Goal: Task Accomplishment & Management: Complete application form

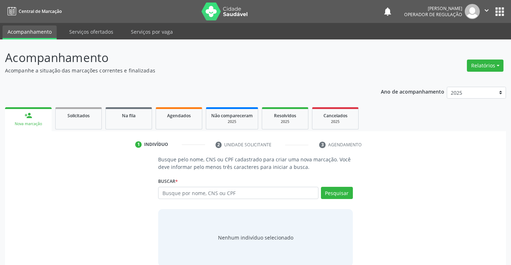
click at [220, 193] on input "text" at bounding box center [238, 193] width 160 height 12
type input "707008865058031"
click at [344, 191] on button "Pesquisar" at bounding box center [337, 193] width 32 height 12
type input "707008865058031"
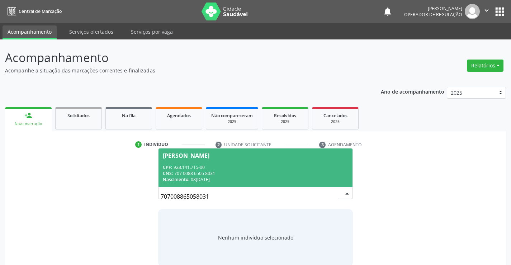
click at [197, 166] on div "CPF: 923.141.715-00" at bounding box center [255, 167] width 185 height 6
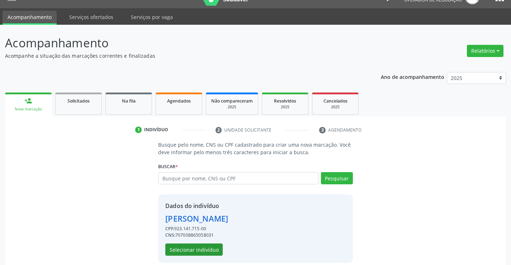
scroll to position [23, 0]
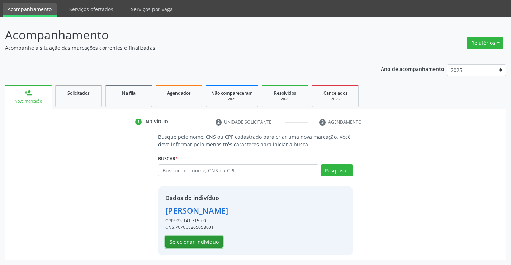
click at [186, 243] on button "Selecionar indivíduo" at bounding box center [193, 242] width 57 height 12
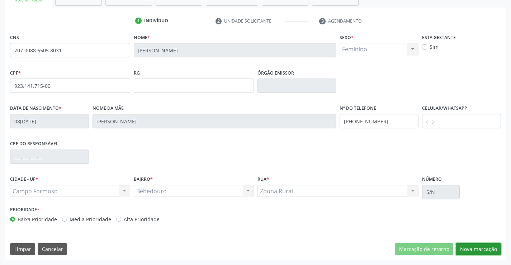
click at [481, 251] on button "Nova marcação" at bounding box center [478, 249] width 45 height 12
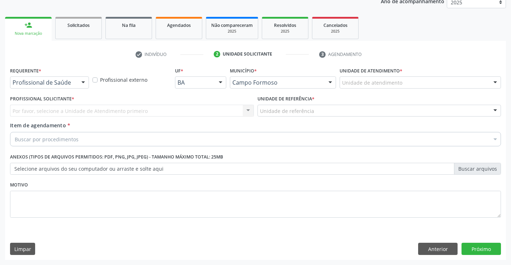
scroll to position [90, 0]
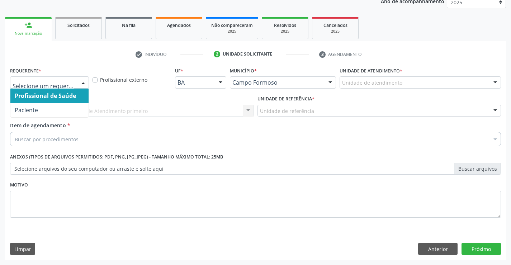
drag, startPoint x: 72, startPoint y: 82, endPoint x: 70, endPoint y: 89, distance: 7.6
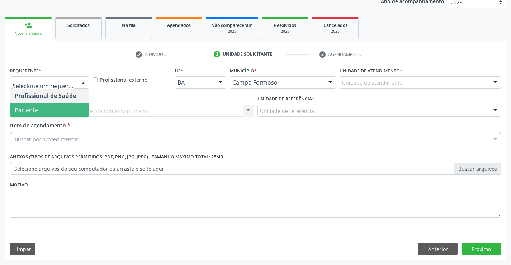
click at [37, 110] on span "Paciente" at bounding box center [26, 110] width 23 height 8
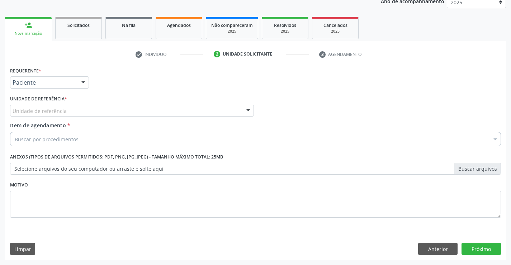
click at [135, 105] on div "Unidade de referência" at bounding box center [132, 111] width 244 height 12
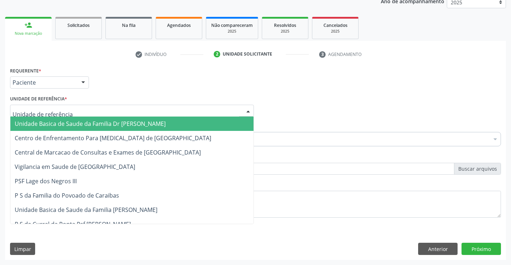
click at [96, 122] on span "Unidade Basica de Saude da Familia Dr [PERSON_NAME]" at bounding box center [90, 124] width 151 height 8
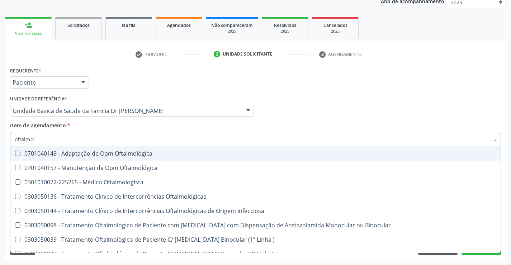
type input "oftalmolo"
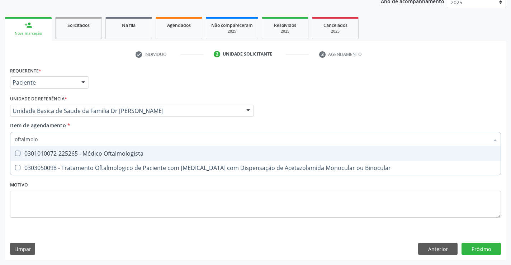
click at [101, 158] on span "0301010072-225265 - Médico Oftalmologista" at bounding box center [255, 153] width 491 height 14
checkbox Oftalmologista "true"
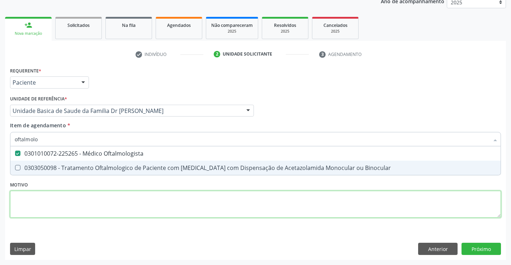
click at [126, 211] on div "Requerente * Paciente Profissional de Saúde Paciente Nenhum resultado encontrad…" at bounding box center [255, 146] width 491 height 163
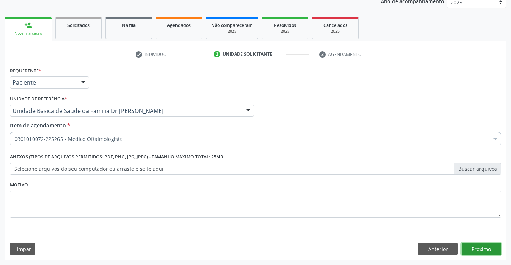
click at [483, 246] on button "Próximo" at bounding box center [481, 249] width 39 height 12
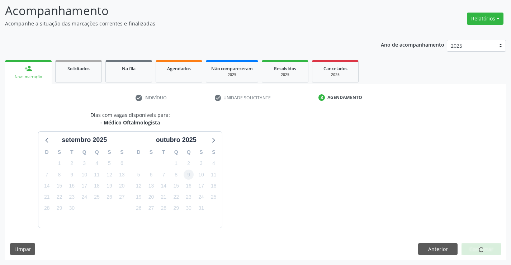
scroll to position [68, 0]
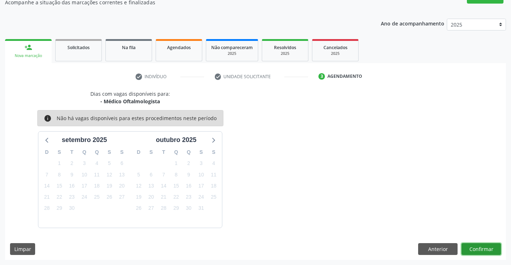
click at [485, 249] on button "Confirmar" at bounding box center [481, 249] width 39 height 12
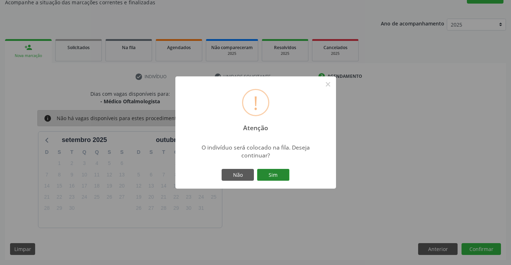
click at [268, 174] on button "Sim" at bounding box center [273, 175] width 32 height 12
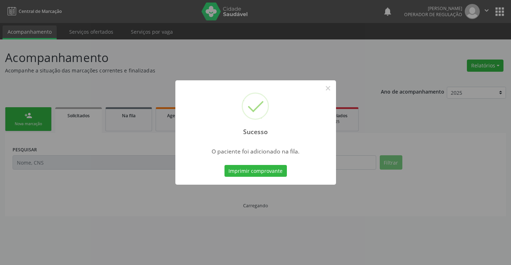
scroll to position [0, 0]
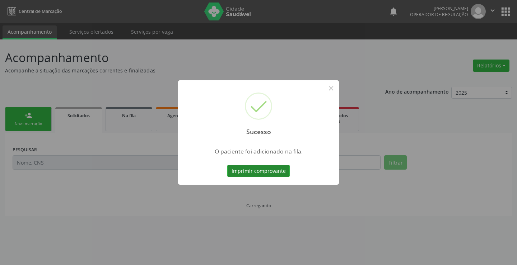
click at [267, 169] on button "Imprimir comprovante" at bounding box center [258, 171] width 62 height 12
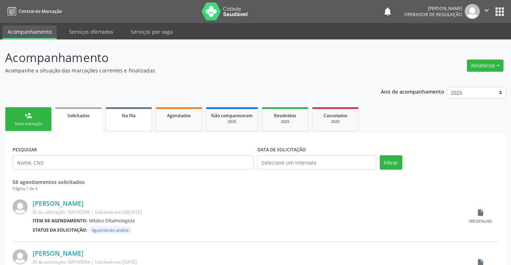
click at [144, 121] on link "Na fila" at bounding box center [129, 119] width 47 height 24
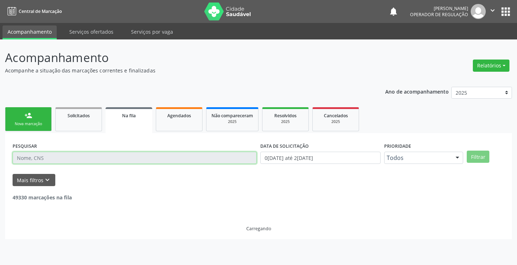
click at [54, 156] on input "text" at bounding box center [135, 158] width 244 height 12
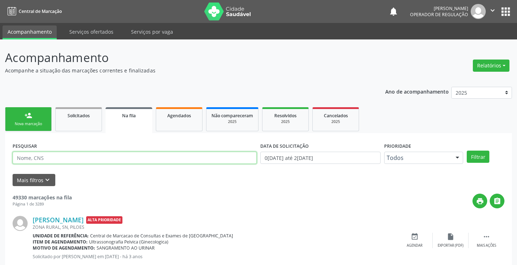
click at [54, 156] on input "text" at bounding box center [135, 158] width 244 height 12
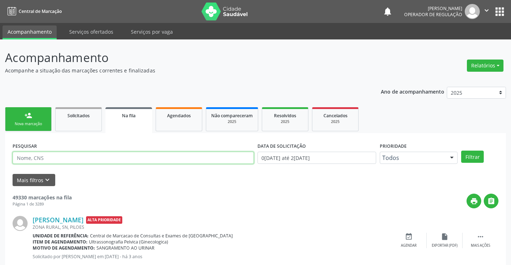
click at [54, 156] on input "text" at bounding box center [134, 158] width 242 height 12
click at [31, 157] on input "text" at bounding box center [134, 158] width 242 height 12
type input "70240133035227"
click at [470, 156] on button "Filtrar" at bounding box center [473, 157] width 23 height 12
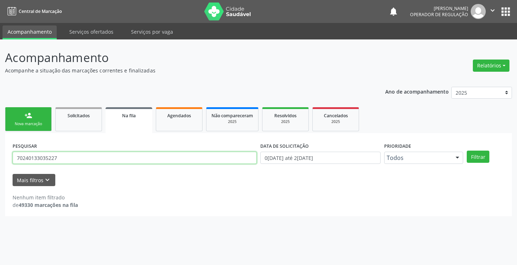
click at [64, 159] on input "70240133035227" at bounding box center [135, 158] width 244 height 12
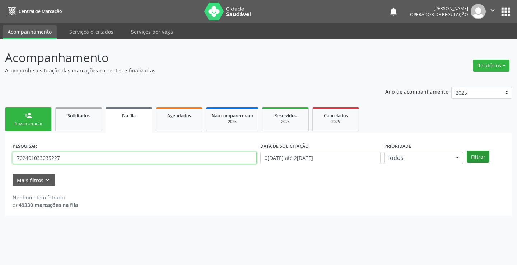
type input "702401033035227"
click at [470, 157] on button "Filtrar" at bounding box center [478, 157] width 23 height 12
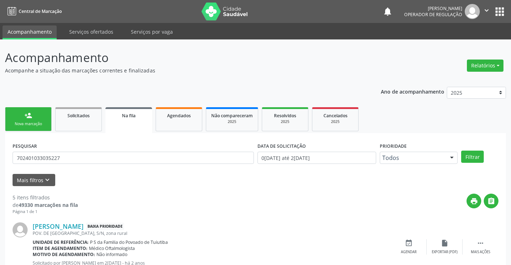
click at [40, 122] on div "Nova marcação" at bounding box center [28, 123] width 36 height 5
click at [41, 122] on div "Nova marcação" at bounding box center [28, 123] width 36 height 5
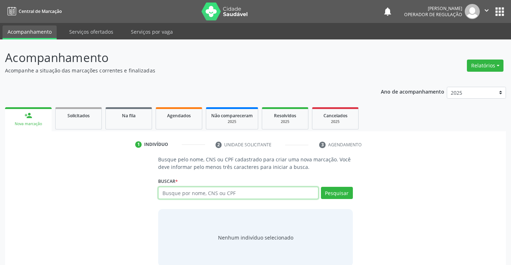
click at [210, 189] on input "text" at bounding box center [238, 193] width 160 height 12
type input "703903913062293"
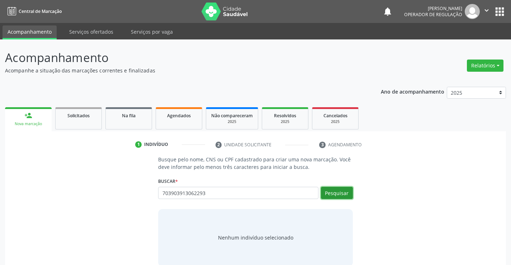
click at [337, 196] on button "Pesquisar" at bounding box center [337, 193] width 32 height 12
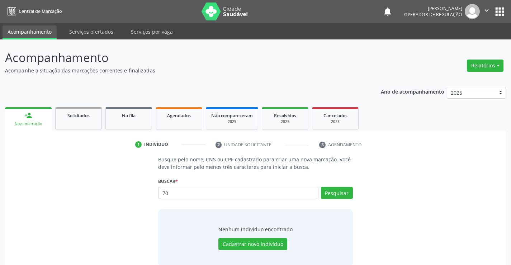
type input "7"
type input "700903913062293"
click at [346, 194] on button "Pesquisar" at bounding box center [337, 193] width 32 height 12
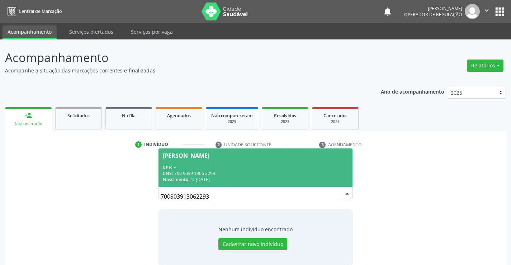
click at [213, 170] on div "CNS: 700 9039 1306 2293" at bounding box center [255, 173] width 185 height 6
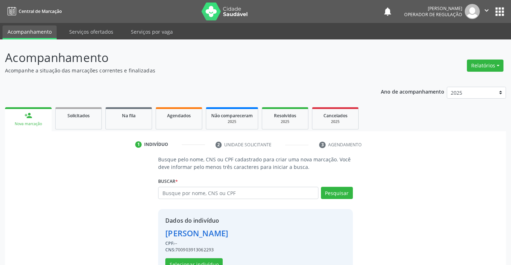
scroll to position [23, 0]
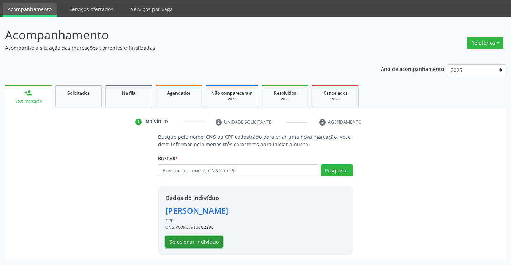
click at [191, 243] on button "Selecionar indivíduo" at bounding box center [193, 242] width 57 height 12
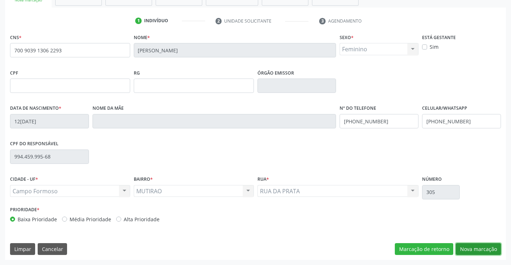
click at [485, 246] on button "Nova marcação" at bounding box center [478, 249] width 45 height 12
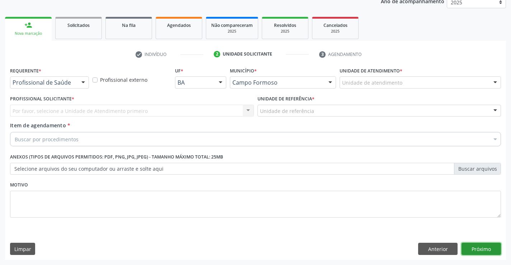
click at [485, 246] on button "Próximo" at bounding box center [481, 249] width 39 height 12
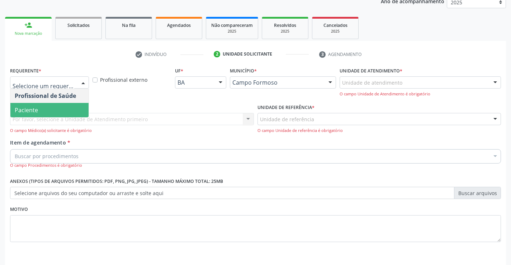
click at [41, 108] on span "Paciente" at bounding box center [49, 110] width 78 height 14
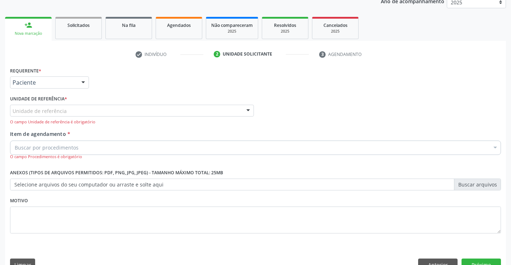
click at [196, 111] on div "Unidade de referência" at bounding box center [132, 111] width 244 height 12
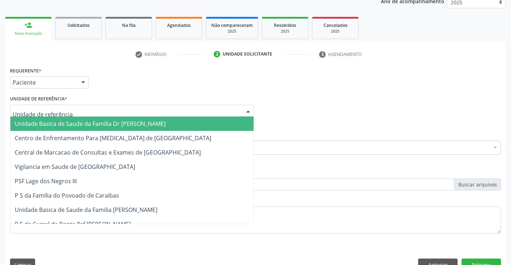
drag, startPoint x: 130, startPoint y: 123, endPoint x: 169, endPoint y: 131, distance: 39.9
click at [132, 123] on span "Unidade Basica de Saude da Familia Dr [PERSON_NAME]" at bounding box center [90, 124] width 151 height 8
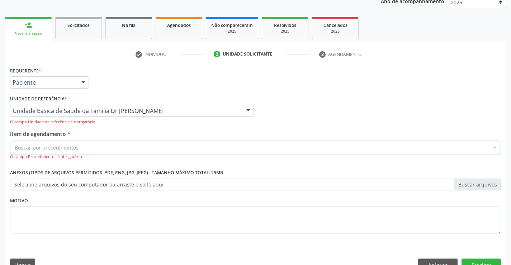
click at [132, 146] on div "Buscar por procedimentos" at bounding box center [255, 148] width 491 height 14
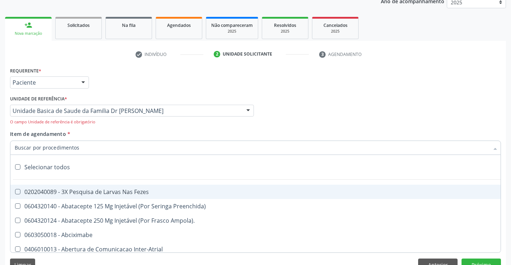
type input "p"
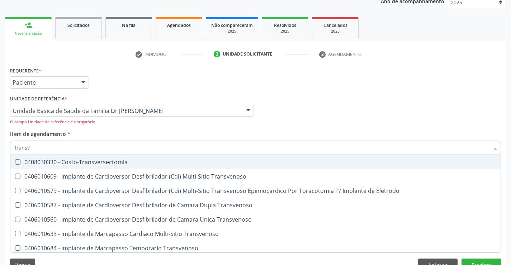
type input "transva"
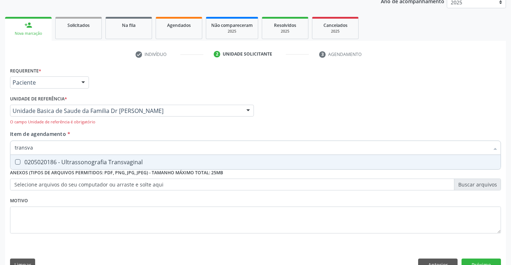
click at [116, 161] on div "0205020186 - Ultrassonografia Transvaginal" at bounding box center [256, 162] width 482 height 6
checkbox Transvaginal "true"
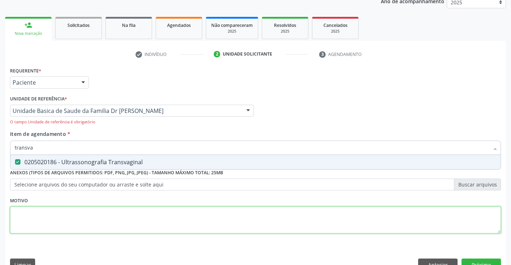
click at [163, 224] on div "Requerente * Paciente Profissional de Saúde Paciente Nenhum resultado encontrad…" at bounding box center [255, 154] width 491 height 178
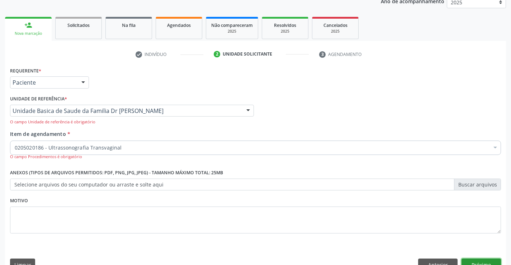
click at [493, 260] on button "Próximo" at bounding box center [481, 265] width 39 height 12
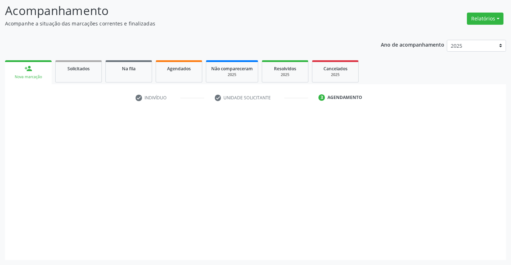
scroll to position [47, 0]
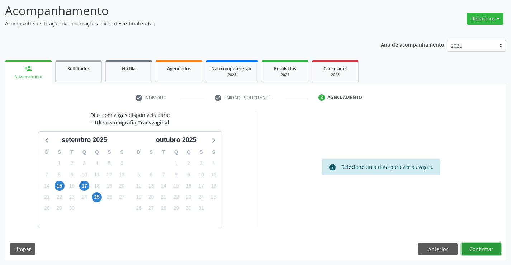
click at [479, 245] on button "Confirmar" at bounding box center [481, 249] width 39 height 12
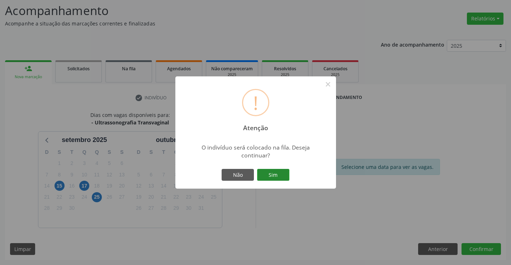
click at [273, 176] on button "Sim" at bounding box center [273, 175] width 32 height 12
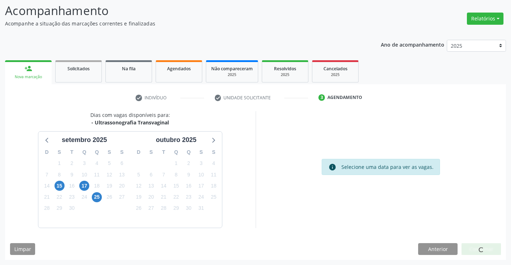
scroll to position [0, 0]
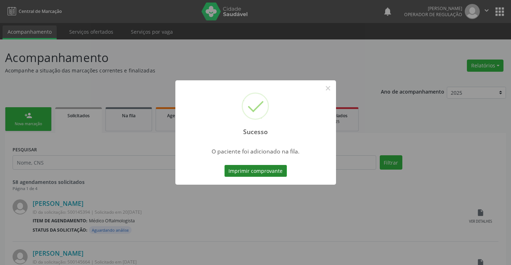
click at [262, 171] on button "Imprimir comprovante" at bounding box center [256, 171] width 62 height 12
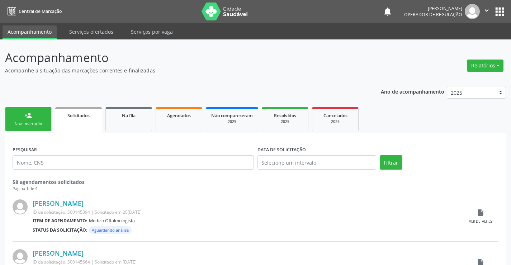
click at [33, 122] on div "Nova marcação" at bounding box center [28, 123] width 36 height 5
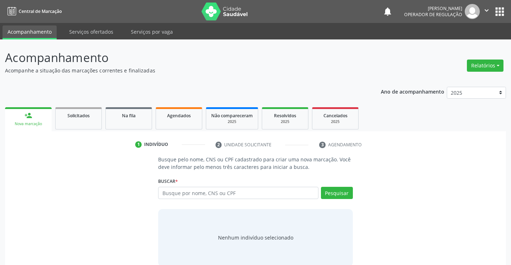
click at [33, 122] on div "Nova marcação" at bounding box center [28, 123] width 37 height 5
drag, startPoint x: 202, startPoint y: 191, endPoint x: 201, endPoint y: 174, distance: 17.2
click at [202, 189] on input "text" at bounding box center [238, 193] width 160 height 12
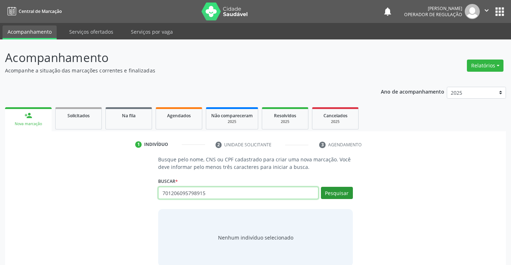
type input "701206095798915"
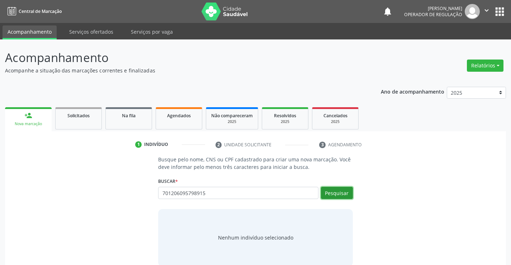
click at [333, 195] on button "Pesquisar" at bounding box center [337, 193] width 32 height 12
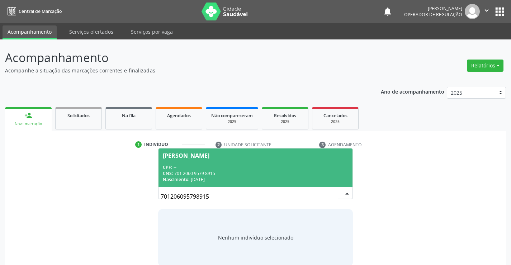
click at [218, 168] on div "CPF: --" at bounding box center [255, 167] width 185 height 6
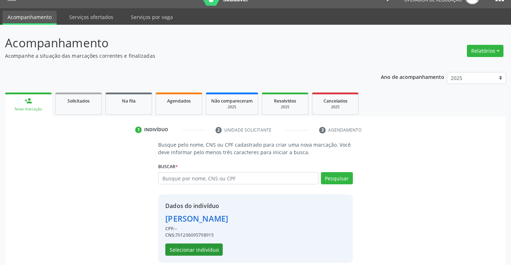
scroll to position [23, 0]
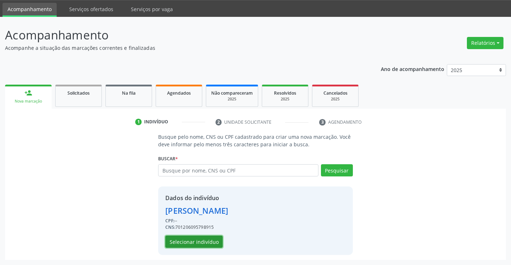
click at [197, 240] on button "Selecionar indivíduo" at bounding box center [193, 242] width 57 height 12
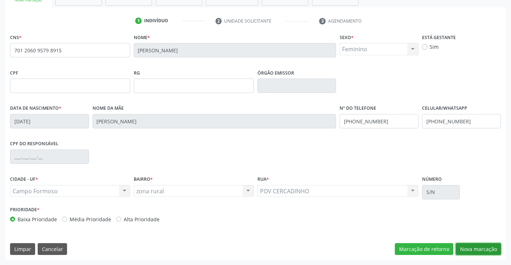
click at [477, 250] on button "Nova marcação" at bounding box center [478, 249] width 45 height 12
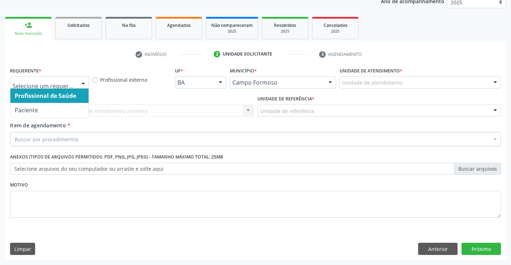
click at [83, 80] on div at bounding box center [83, 83] width 11 height 12
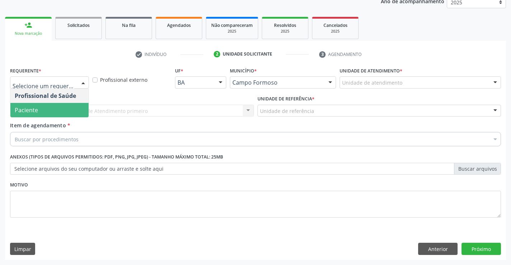
click at [43, 106] on span "Paciente" at bounding box center [49, 110] width 78 height 14
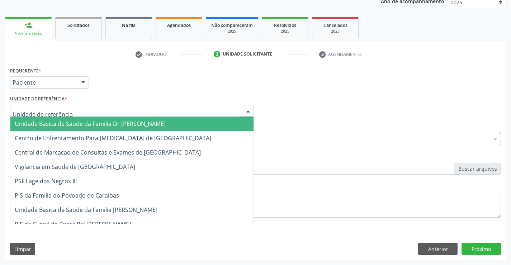
click at [100, 113] on div at bounding box center [132, 111] width 244 height 12
click at [84, 125] on span "Unidade Basica de Saude da Familia Dr [PERSON_NAME]" at bounding box center [90, 124] width 151 height 8
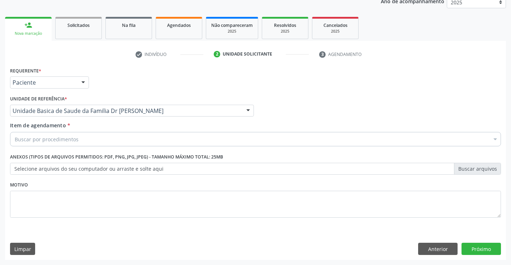
click at [91, 138] on div "Buscar por procedimentos" at bounding box center [255, 139] width 491 height 14
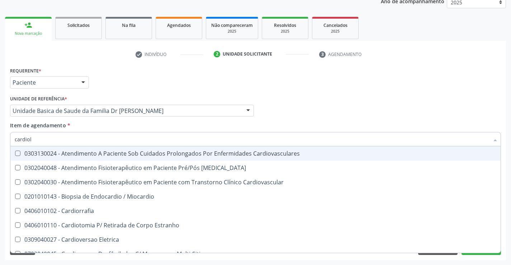
type input "cardiolo"
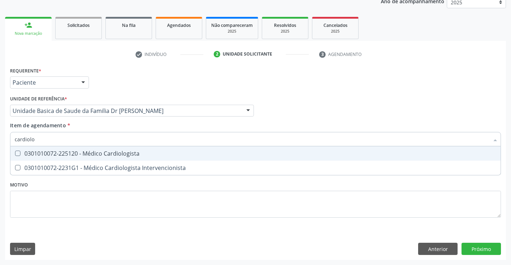
click at [119, 154] on div "0301010072-225120 - Médico Cardiologista" at bounding box center [256, 154] width 482 height 6
checkbox Cardiologista "true"
drag, startPoint x: 122, startPoint y: 128, endPoint x: 43, endPoint y: 144, distance: 80.5
click at [122, 128] on div "Item de agendamento * cardiolo Desfazer seleção 0301010072-225120 - Médico Card…" at bounding box center [255, 133] width 491 height 23
checkbox Intervencionista "true"
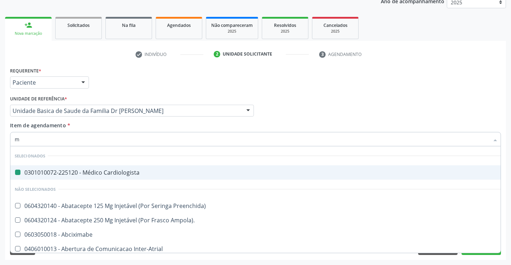
type input "mo"
checkbox Cardiologista "false"
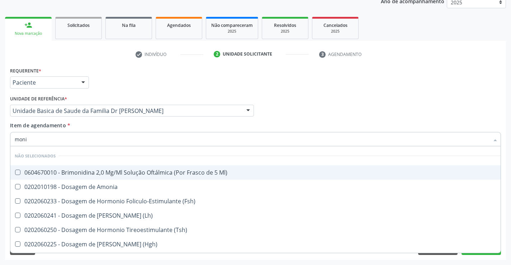
type input "monit"
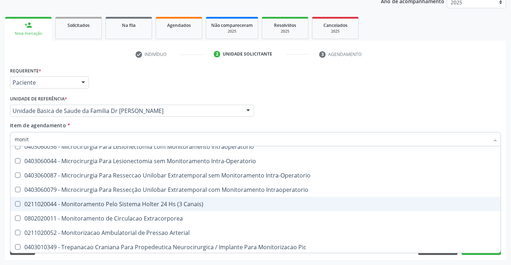
scroll to position [42, 0]
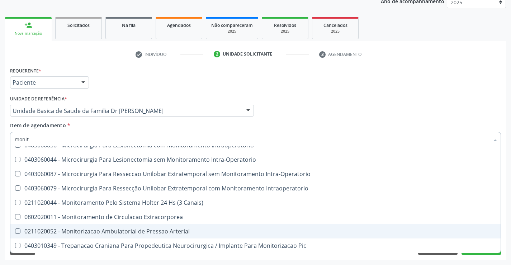
drag, startPoint x: 118, startPoint y: 227, endPoint x: 238, endPoint y: 217, distance: 120.2
click at [119, 227] on span "0211020052 - Monitorizacao Ambulatorial de Pressao Arterial" at bounding box center [255, 231] width 491 height 14
checkbox Arterial "true"
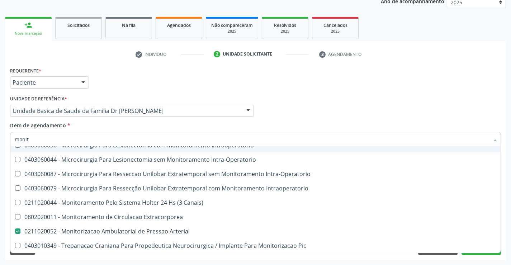
click at [285, 105] on div "Profissional Solicitante Por favor, selecione a Unidade de Atendimento primeiro…" at bounding box center [255, 108] width 495 height 28
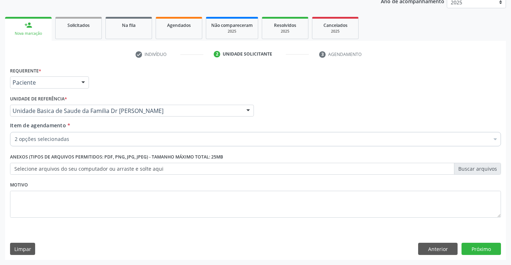
scroll to position [0, 0]
click at [468, 248] on button "Próximo" at bounding box center [481, 249] width 39 height 12
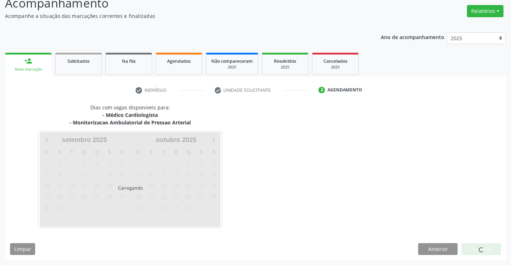
scroll to position [76, 0]
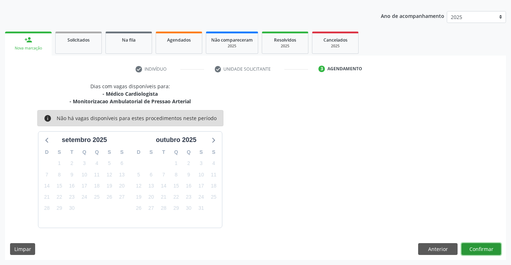
click at [481, 250] on button "Confirmar" at bounding box center [481, 249] width 39 height 12
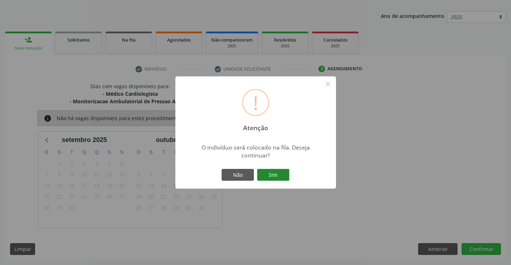
click at [279, 174] on button "Sim" at bounding box center [273, 175] width 32 height 12
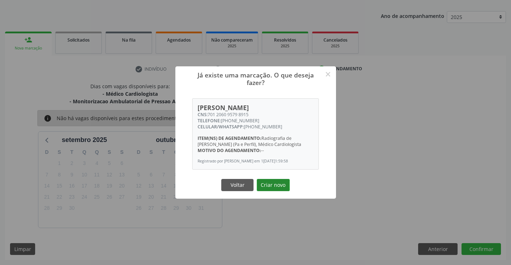
click at [276, 188] on button "Criar novo" at bounding box center [273, 185] width 33 height 12
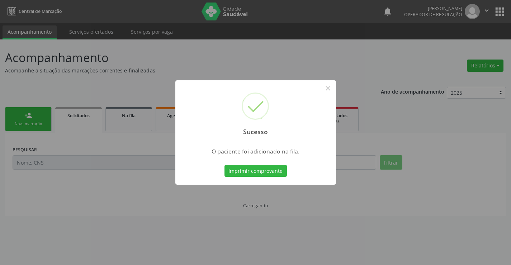
scroll to position [0, 0]
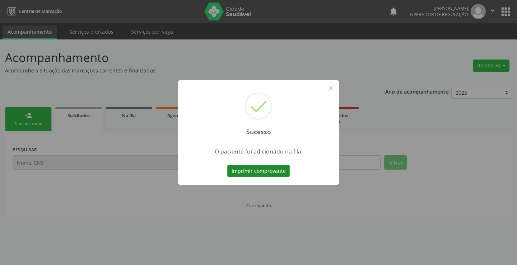
click at [256, 168] on button "Imprimir comprovante" at bounding box center [258, 171] width 62 height 12
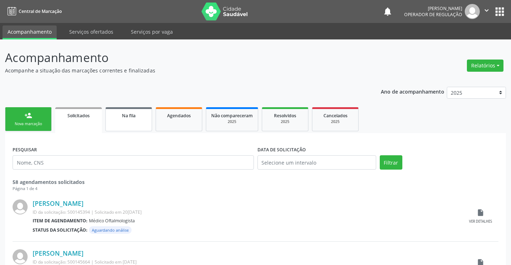
click at [134, 120] on link "Na fila" at bounding box center [129, 119] width 47 height 24
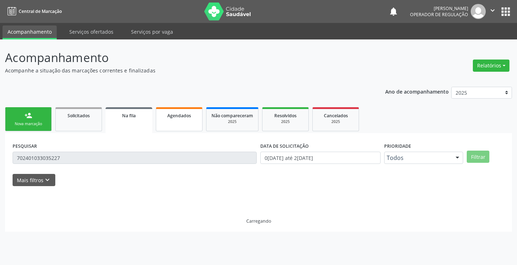
click at [177, 120] on link "Agendados" at bounding box center [179, 119] width 47 height 24
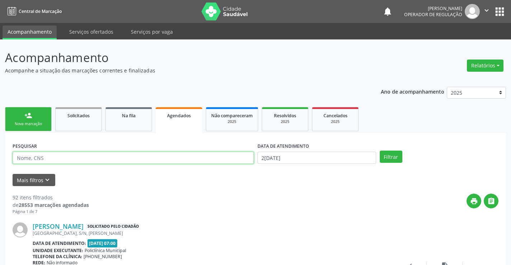
click at [63, 157] on input "text" at bounding box center [134, 158] width 242 height 12
type input "aldenice batista da cruz"
click at [380, 151] on button "Filtrar" at bounding box center [391, 157] width 23 height 12
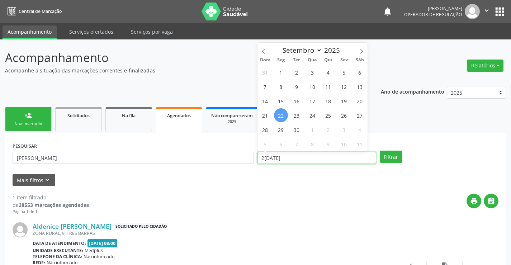
click at [317, 159] on input "22/09/2025" at bounding box center [317, 158] width 119 height 12
click at [391, 157] on button "Filtrar" at bounding box center [391, 157] width 23 height 12
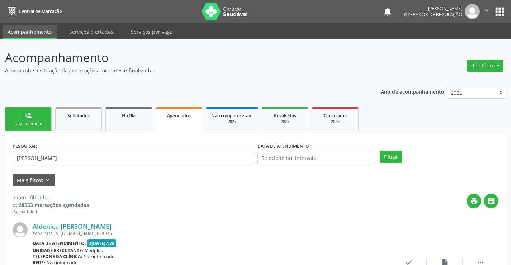
click at [36, 121] on link "person_add Nova marcação" at bounding box center [28, 119] width 47 height 24
click at [35, 122] on div "Nova marcação" at bounding box center [28, 123] width 36 height 5
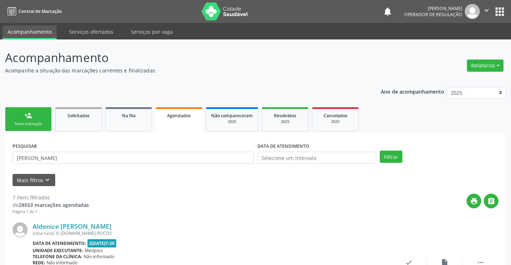
click at [35, 122] on div "Nova marcação" at bounding box center [28, 123] width 36 height 5
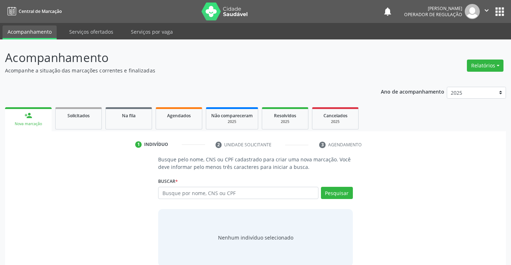
click at [35, 122] on div "Nova marcação" at bounding box center [28, 123] width 37 height 5
click at [196, 193] on input "text" at bounding box center [238, 193] width 160 height 12
drag, startPoint x: 196, startPoint y: 193, endPoint x: 203, endPoint y: 189, distance: 7.9
click at [202, 190] on input "text" at bounding box center [238, 193] width 160 height 12
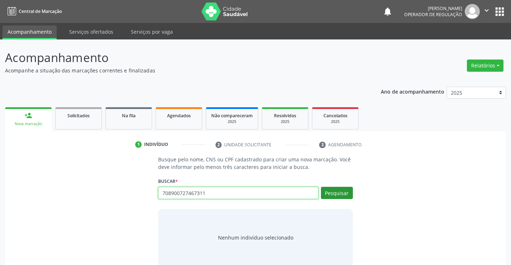
type input "708900727467311"
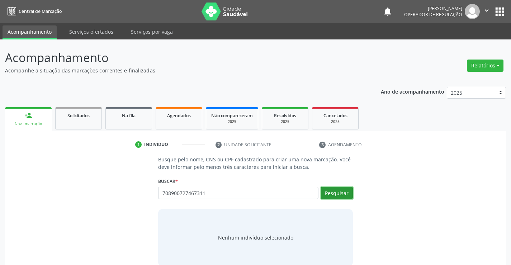
click at [342, 190] on button "Pesquisar" at bounding box center [337, 193] width 32 height 12
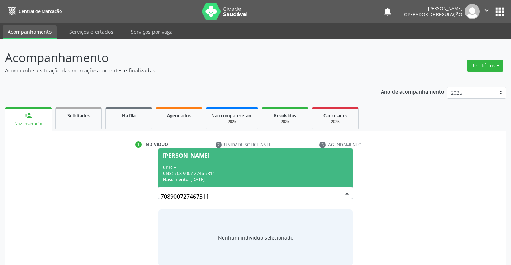
drag, startPoint x: 196, startPoint y: 168, endPoint x: 242, endPoint y: 172, distance: 45.7
click at [197, 168] on div "CPF: --" at bounding box center [255, 167] width 185 height 6
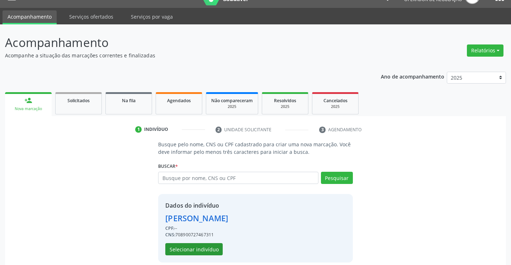
scroll to position [23, 0]
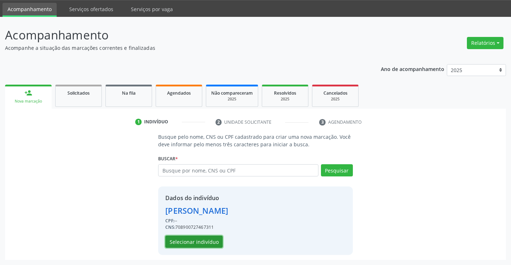
click at [197, 238] on button "Selecionar indivíduo" at bounding box center [193, 242] width 57 height 12
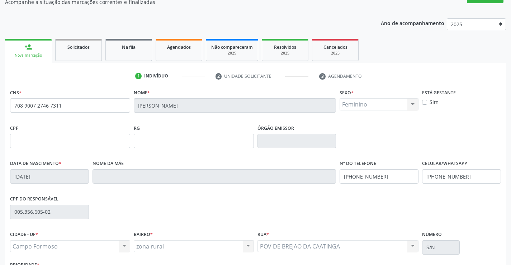
scroll to position [124, 0]
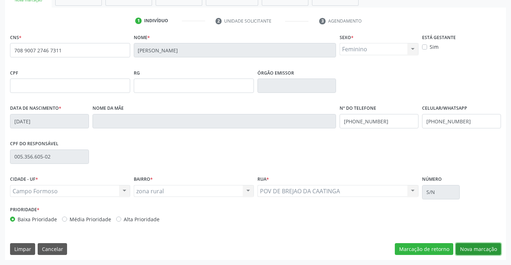
click at [479, 248] on button "Nova marcação" at bounding box center [478, 249] width 45 height 12
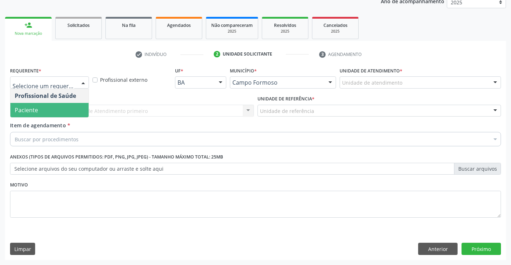
drag, startPoint x: 41, startPoint y: 106, endPoint x: 114, endPoint y: 107, distance: 73.9
click at [41, 106] on span "Paciente" at bounding box center [49, 110] width 78 height 14
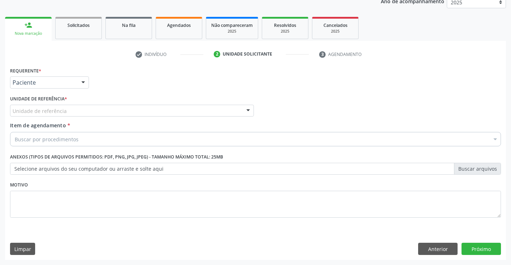
click at [121, 108] on div "Unidade de referência" at bounding box center [132, 111] width 244 height 12
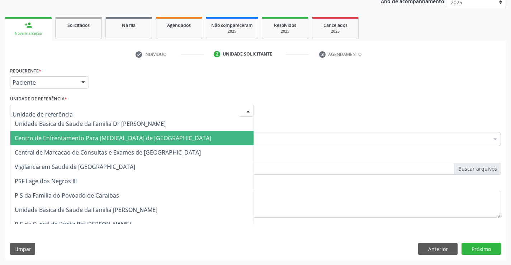
click at [99, 132] on span "Centro de Enfrentamento Para [MEDICAL_DATA] de [GEOGRAPHIC_DATA]" at bounding box center [131, 138] width 243 height 14
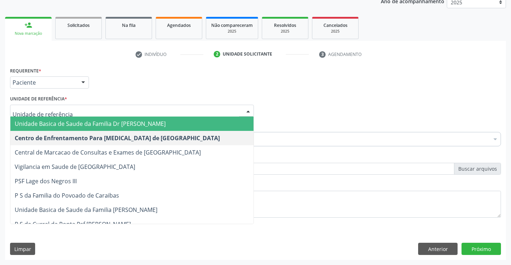
click at [144, 124] on span "Unidade Basica de Saude da Familia Dr [PERSON_NAME]" at bounding box center [90, 124] width 151 height 8
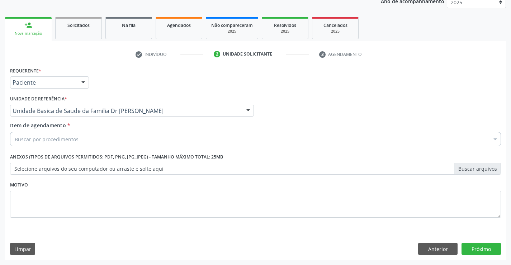
click at [87, 139] on div "Buscar por procedimentos" at bounding box center [255, 139] width 491 height 14
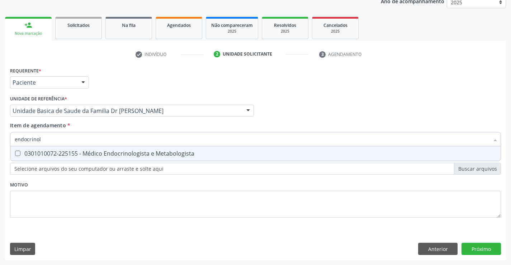
type input "endocrinolo"
click at [127, 152] on div "0301010072-225155 - Médico Endocrinologista e Metabologista" at bounding box center [256, 154] width 482 height 6
checkbox Metabologista "true"
click at [104, 200] on div "Requerente * Paciente Profissional de Saúde Paciente Nenhum resultado encontrad…" at bounding box center [255, 146] width 491 height 163
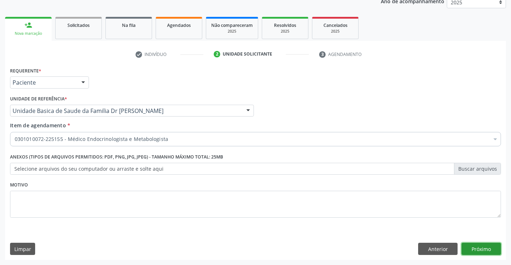
click at [488, 249] on button "Próximo" at bounding box center [481, 249] width 39 height 12
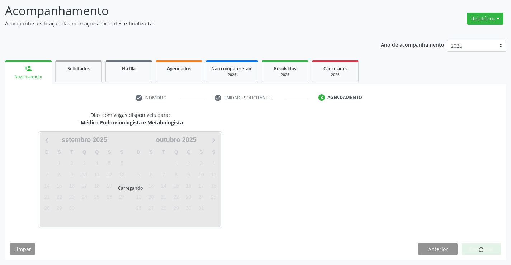
scroll to position [68, 0]
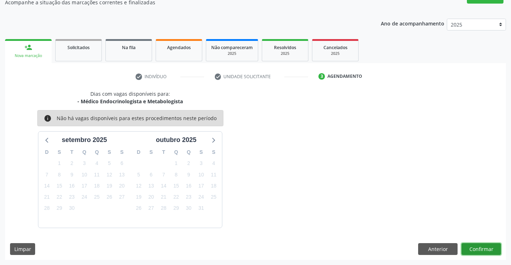
click at [481, 249] on button "Confirmar" at bounding box center [481, 249] width 39 height 12
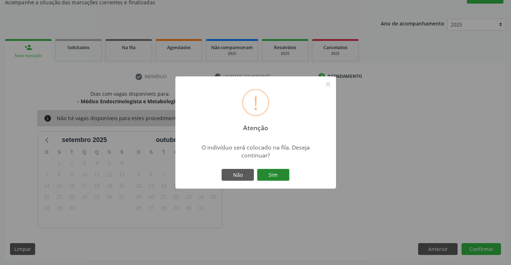
click at [285, 174] on button "Sim" at bounding box center [273, 175] width 32 height 12
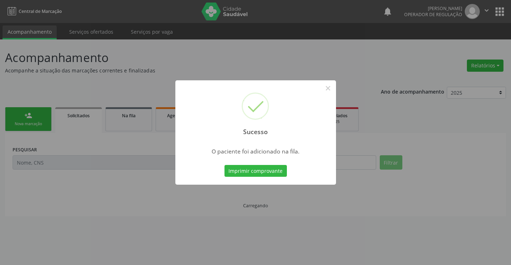
scroll to position [0, 0]
click at [258, 169] on button "Imprimir comprovante" at bounding box center [256, 171] width 62 height 12
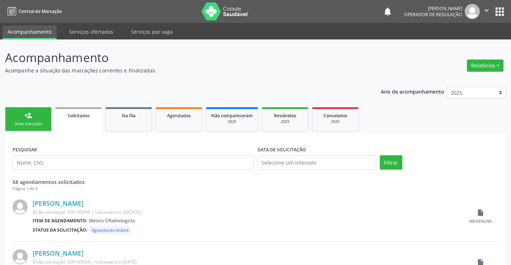
click at [47, 115] on link "person_add Nova marcação" at bounding box center [28, 119] width 47 height 24
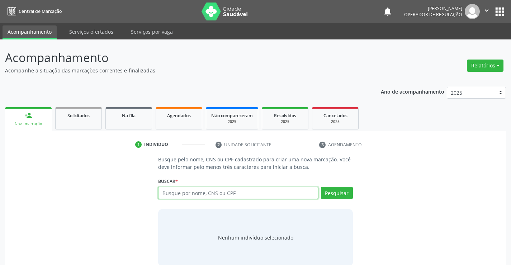
click at [198, 192] on input "text" at bounding box center [238, 193] width 160 height 12
type input "70700880"
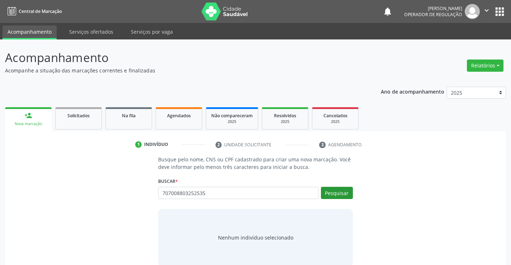
type input "707008803252535"
click at [347, 193] on button "Pesquisar" at bounding box center [337, 193] width 32 height 12
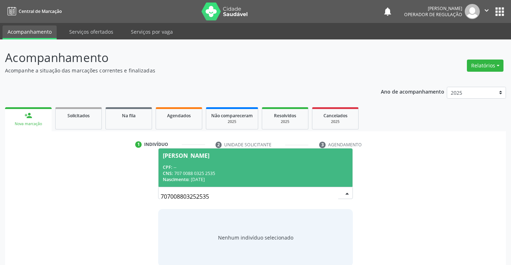
click at [167, 158] on div "[PERSON_NAME]" at bounding box center [186, 156] width 47 height 6
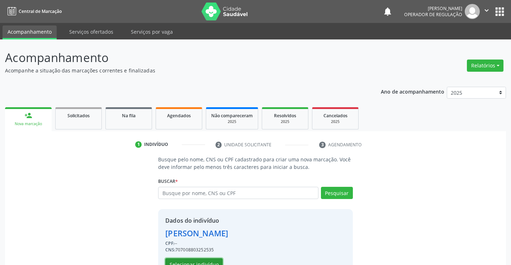
click at [183, 262] on button "Selecionar indivíduo" at bounding box center [193, 264] width 57 height 12
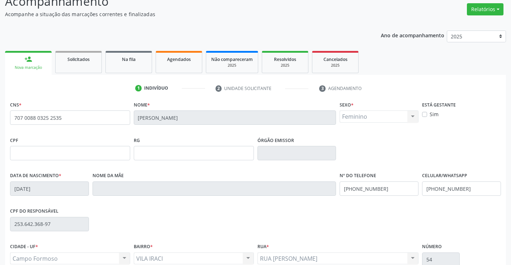
scroll to position [124, 0]
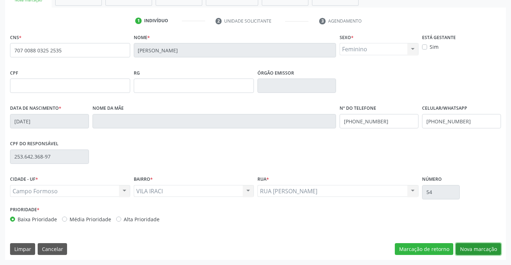
click at [472, 246] on button "Nova marcação" at bounding box center [478, 249] width 45 height 12
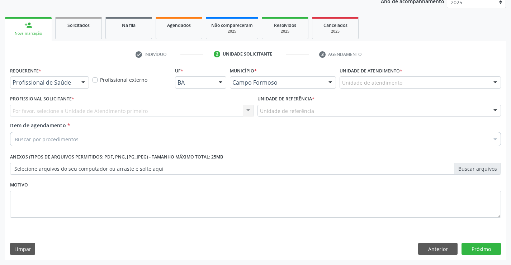
scroll to position [90, 0]
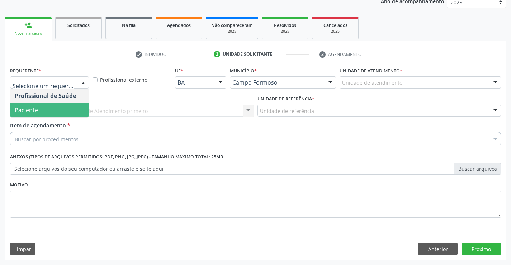
drag, startPoint x: 34, startPoint y: 110, endPoint x: 91, endPoint y: 110, distance: 56.7
click at [36, 110] on span "Paciente" at bounding box center [26, 110] width 23 height 8
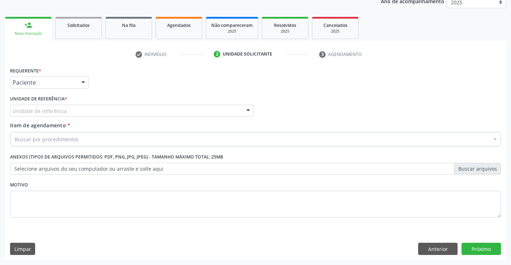
drag, startPoint x: 114, startPoint y: 110, endPoint x: 83, endPoint y: 119, distance: 31.8
click at [113, 111] on div "Unidade de referência" at bounding box center [132, 111] width 244 height 12
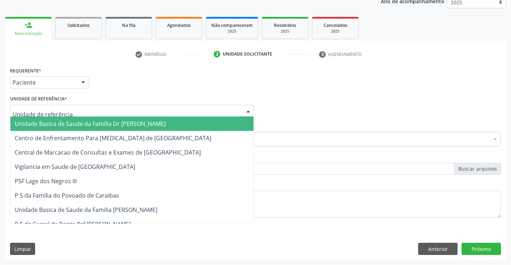
drag, startPoint x: 81, startPoint y: 119, endPoint x: 92, endPoint y: 121, distance: 11.1
click at [81, 118] on span "Unidade Basica de Saude da Familia Dr [PERSON_NAME]" at bounding box center [131, 124] width 243 height 14
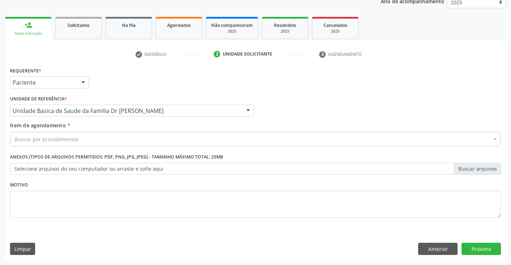
click at [81, 136] on div "Buscar por procedimentos" at bounding box center [255, 139] width 491 height 14
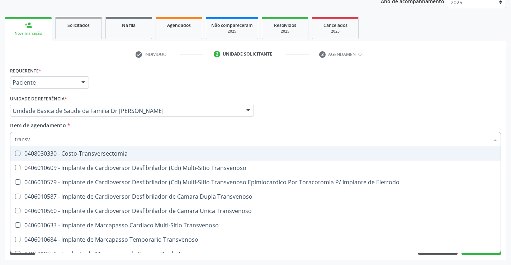
type input "transva"
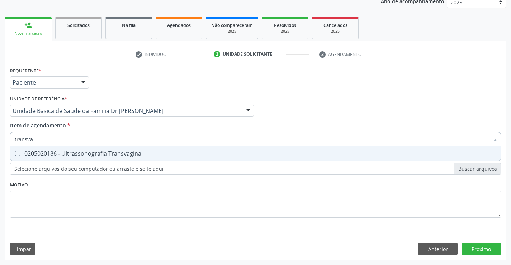
drag, startPoint x: 108, startPoint y: 156, endPoint x: 137, endPoint y: 164, distance: 30.7
click at [113, 156] on div "0205020186 - Ultrassonografia Transvaginal" at bounding box center [256, 154] width 482 height 6
checkbox Transvaginal "true"
click at [142, 205] on div "Requerente * Paciente Profissional de Saúde Paciente Nenhum resultado encontrad…" at bounding box center [255, 146] width 491 height 163
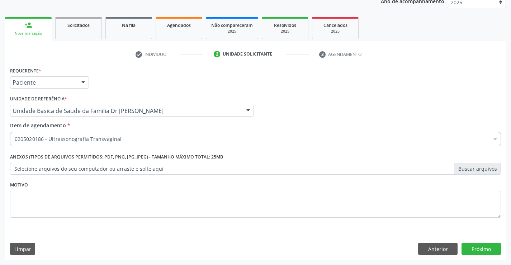
click at [460, 248] on div "Anterior Próximo" at bounding box center [459, 249] width 83 height 12
click at [475, 249] on button "Próximo" at bounding box center [481, 249] width 39 height 12
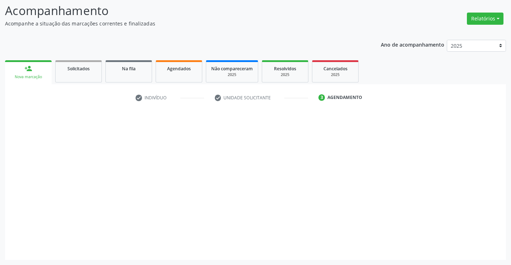
scroll to position [47, 0]
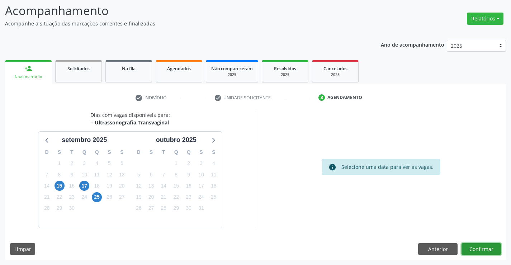
click at [483, 248] on button "Confirmar" at bounding box center [481, 249] width 39 height 12
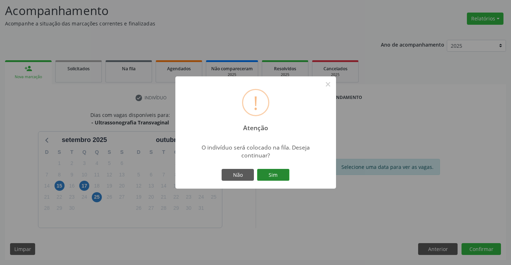
click at [272, 172] on button "Sim" at bounding box center [273, 175] width 32 height 12
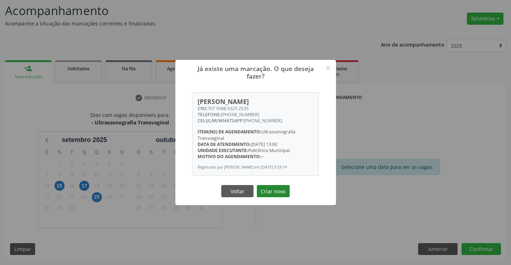
click at [276, 186] on button "Criar novo" at bounding box center [273, 191] width 33 height 12
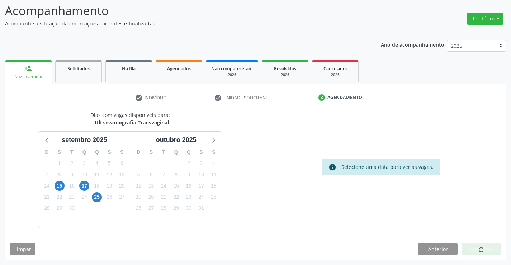
scroll to position [0, 0]
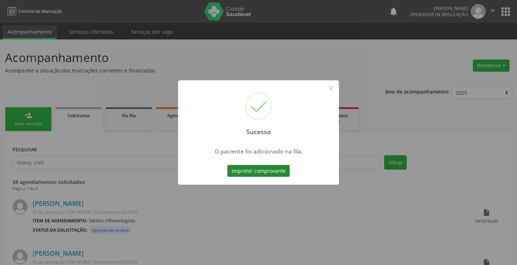
click at [261, 171] on button "Imprimir comprovante" at bounding box center [258, 171] width 62 height 12
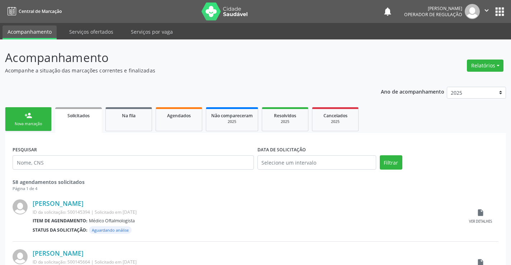
click at [34, 126] on div "Nova marcação" at bounding box center [28, 123] width 36 height 5
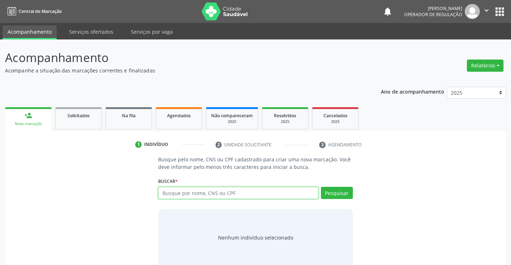
click at [195, 191] on input "text" at bounding box center [238, 193] width 160 height 12
type input "700801979003685"
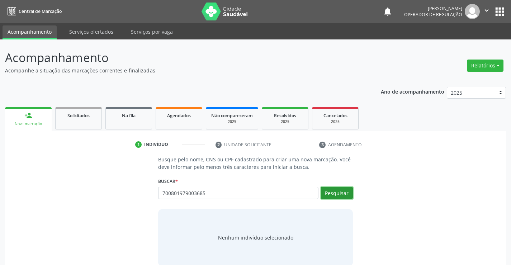
drag, startPoint x: 344, startPoint y: 196, endPoint x: 347, endPoint y: 192, distance: 4.9
click at [346, 193] on button "Pesquisar" at bounding box center [337, 193] width 32 height 12
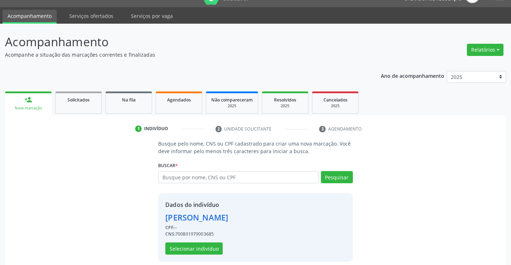
scroll to position [23, 0]
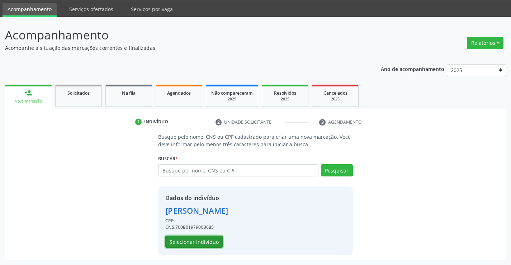
click at [196, 243] on button "Selecionar indivíduo" at bounding box center [193, 242] width 57 height 12
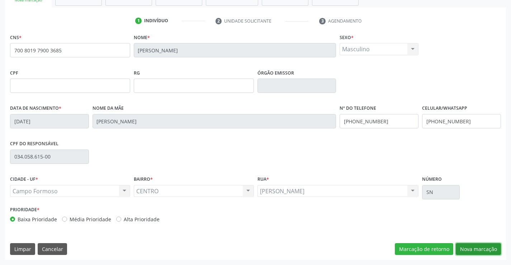
click at [470, 248] on button "Nova marcação" at bounding box center [478, 249] width 45 height 12
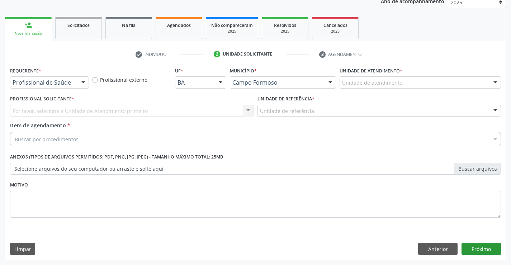
scroll to position [90, 0]
click at [471, 248] on button "Próximo" at bounding box center [481, 249] width 39 height 12
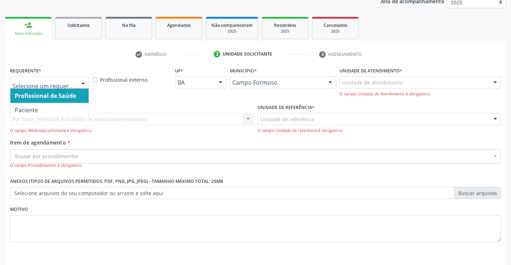
drag, startPoint x: 55, startPoint y: 82, endPoint x: 74, endPoint y: 109, distance: 33.3
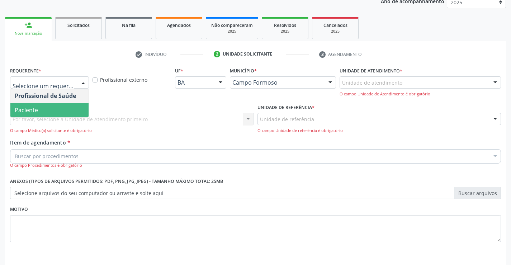
drag, startPoint x: 24, startPoint y: 111, endPoint x: 97, endPoint y: 117, distance: 73.1
click at [30, 112] on span "Paciente" at bounding box center [26, 110] width 23 height 8
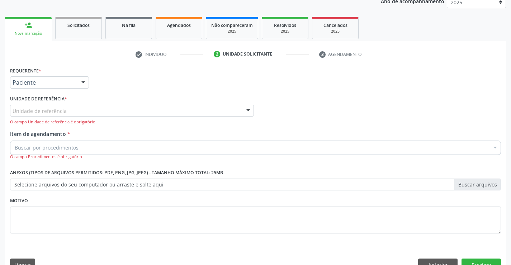
drag, startPoint x: 101, startPoint y: 116, endPoint x: 78, endPoint y: 130, distance: 27.7
click at [100, 117] on div "Unidade de referência Unidade Basica de Saude da Familia Dr [PERSON_NAME] Centr…" at bounding box center [132, 111] width 244 height 12
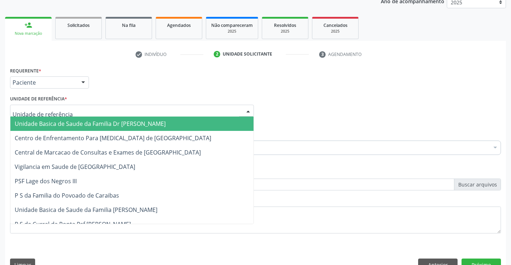
click at [70, 130] on span "Unidade Basica de Saude da Familia Dr [PERSON_NAME]" at bounding box center [131, 124] width 243 height 14
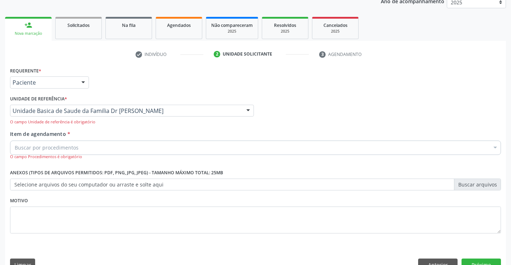
drag, startPoint x: 49, startPoint y: 148, endPoint x: 47, endPoint y: 144, distance: 5.0
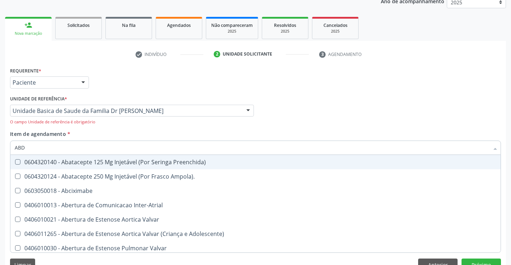
type input "ABDO"
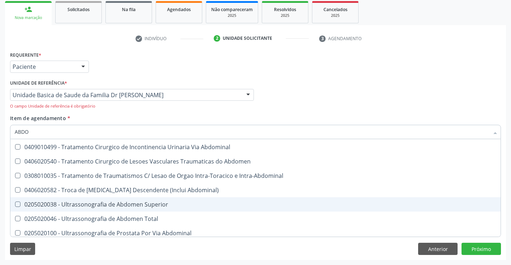
scroll to position [476, 0]
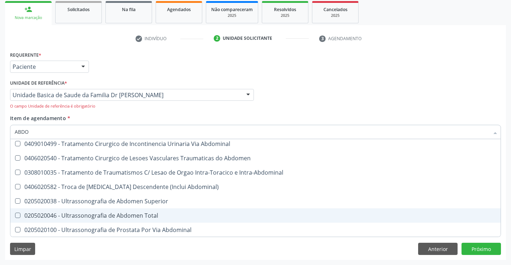
click at [113, 214] on div "0205020046 - Ultrassonografia de Abdomen Total" at bounding box center [256, 216] width 482 height 6
checkbox Total "true"
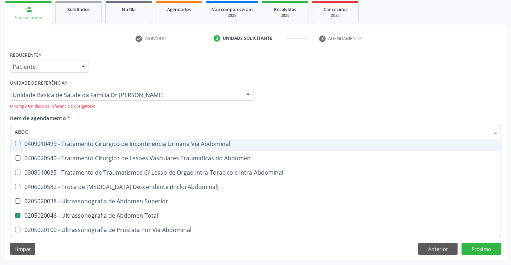
click at [213, 112] on div "Unidade de referência * Unidade Basica de Saude da Familia Dr [PERSON_NAME] Uni…" at bounding box center [132, 96] width 248 height 37
checkbox Reto "true"
checkbox Total "false"
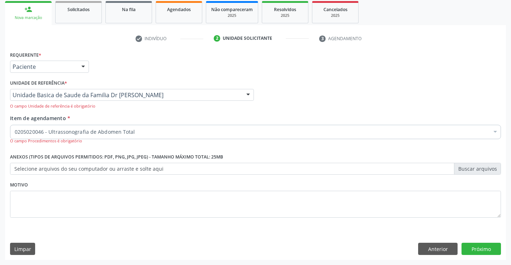
scroll to position [0, 0]
click at [489, 245] on button "Próximo" at bounding box center [481, 249] width 39 height 12
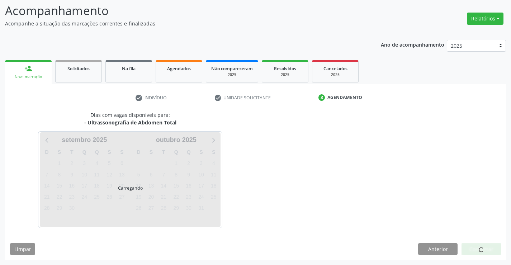
scroll to position [47, 0]
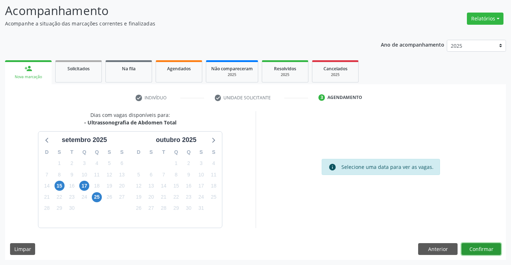
click at [486, 246] on button "Confirmar" at bounding box center [481, 249] width 39 height 12
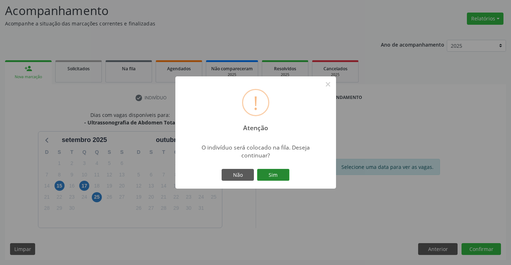
click at [274, 175] on button "Sim" at bounding box center [273, 175] width 32 height 12
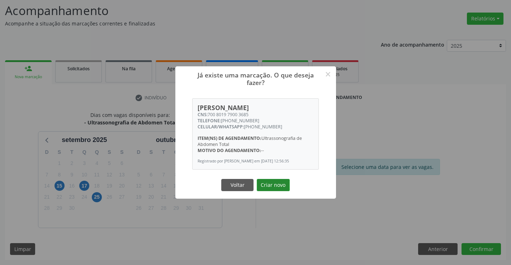
drag, startPoint x: 277, startPoint y: 180, endPoint x: 276, endPoint y: 186, distance: 5.8
click at [276, 184] on div "Já existe uma marcação. O que deseja fazer? × [PERSON_NAME] CNS: 700 8019 7900 …" at bounding box center [255, 132] width 161 height 133
click at [276, 186] on button "Criar novo" at bounding box center [273, 185] width 33 height 12
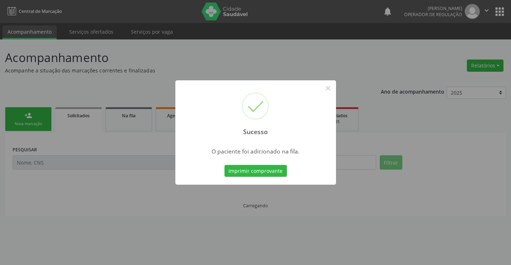
scroll to position [0, 0]
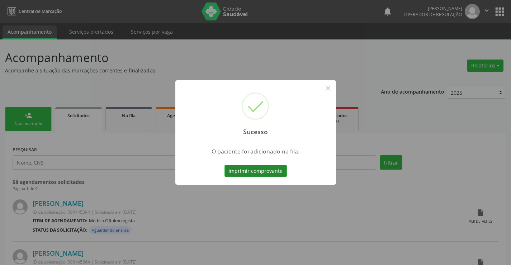
click at [266, 174] on button "Imprimir comprovante" at bounding box center [256, 171] width 62 height 12
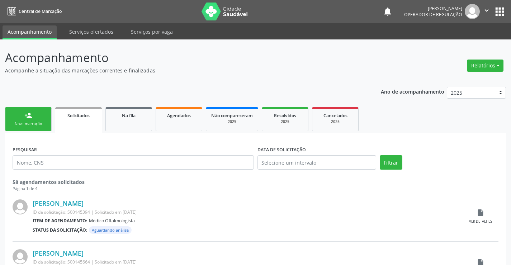
click at [486, 8] on icon "" at bounding box center [487, 10] width 8 height 8
click at [458, 43] on link "Sair" at bounding box center [469, 44] width 50 height 10
